Goal: Navigation & Orientation: Find specific page/section

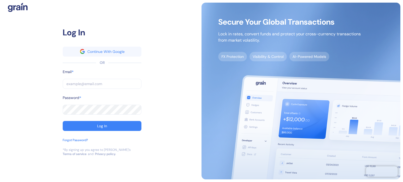
type input "[PERSON_NAME][EMAIL_ADDRESS][PERSON_NAME][DOMAIN_NAME]"
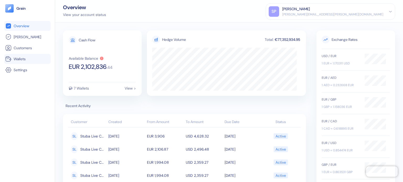
click at [14, 56] on span "Wallets" at bounding box center [20, 58] width 12 height 5
